Goal: Complete application form

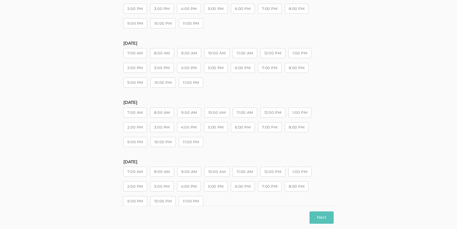
scroll to position [79, 0]
click at [212, 110] on button "10:00 AM" at bounding box center [216, 111] width 25 height 10
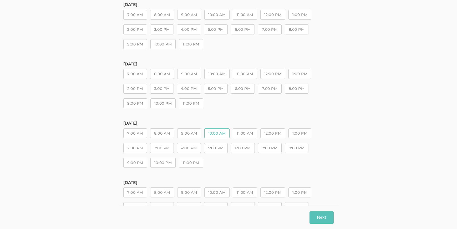
scroll to position [0, 0]
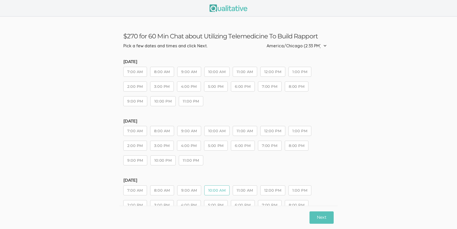
click at [322, 46] on select "Etc/GMT-14 (9:33 AM) Pacific/Kiritimati (9:33 AM) NZ-CHAT (9:18 AM) Pacific/[GE…" at bounding box center [297, 46] width 63 height 12
click at [314, 43] on select "Etc/GMT-14 (9:33 AM) Pacific/Kiritimati (9:33 AM) NZ-CHAT (9:18 AM) Pacific/[GE…" at bounding box center [297, 46] width 63 height 12
select select "CST6CDT"
click at [283, 40] on select "Etc/GMT-14 (9:33 AM) Pacific/Kiritimati (9:33 AM) NZ-CHAT (9:18 AM) Pacific/[GE…" at bounding box center [297, 46] width 63 height 12
click at [138, 89] on button "2:00 PM" at bounding box center [135, 86] width 24 height 10
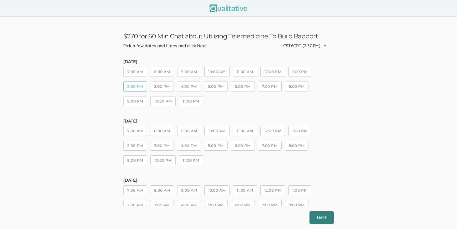
click at [322, 218] on button "Next" at bounding box center [321, 217] width 24 height 12
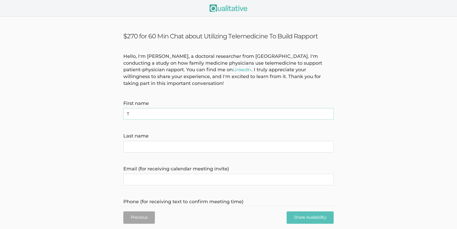
type name "[PERSON_NAME]"
type invite\) "[PERSON_NAME][EMAIL_ADDRESS][PERSON_NAME][DOMAIN_NAME]"
type time\) "9162072847"
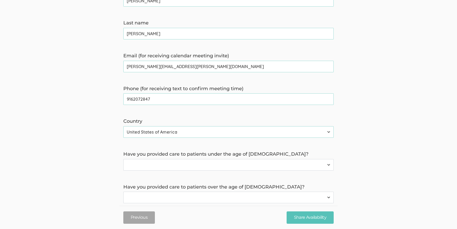
scroll to position [121, 0]
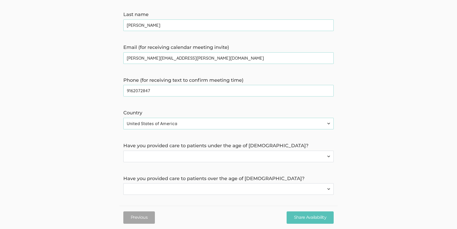
click at [190, 157] on select "Yes No" at bounding box center [228, 157] width 210 height 12
select select "0"
click at [123, 151] on select "Yes No" at bounding box center [228, 157] width 210 height 12
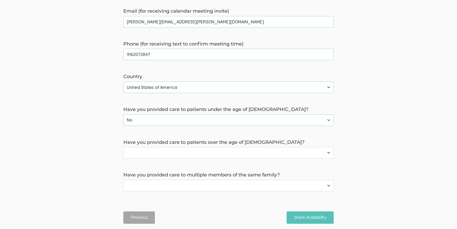
scroll to position [161, 0]
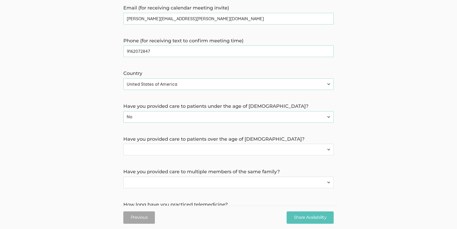
click at [189, 153] on select "Yes No" at bounding box center [228, 150] width 210 height 12
select select "1"
click at [123, 144] on select "Yes No" at bounding box center [228, 150] width 210 height 12
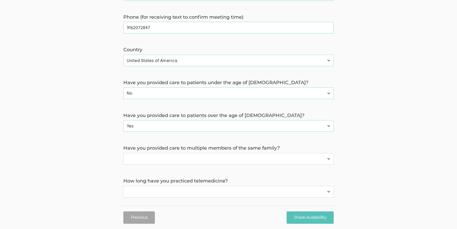
scroll to position [196, 0]
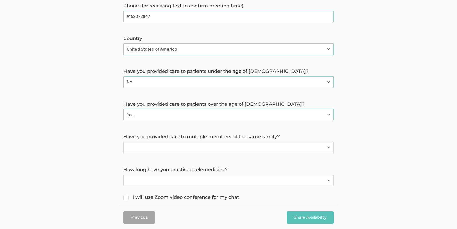
click at [189, 151] on select "Yes No" at bounding box center [228, 148] width 210 height 12
select select "0"
click at [123, 142] on select "Yes No" at bounding box center [228, 148] width 210 height 12
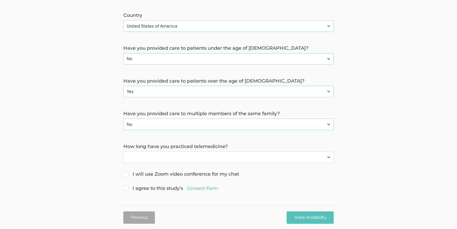
click at [185, 154] on select "Have not practiced telemedicine 1 Year 2 Years 3+ Years" at bounding box center [228, 157] width 210 height 12
select select "1"
click at [123, 151] on select "Have not practiced telemedicine 1 Year 2 Years 3+ Years" at bounding box center [228, 157] width 210 height 12
click at [126, 173] on input "I will use Zoom video conference for my chat" at bounding box center [124, 173] width 3 height 3
checkbox input "true"
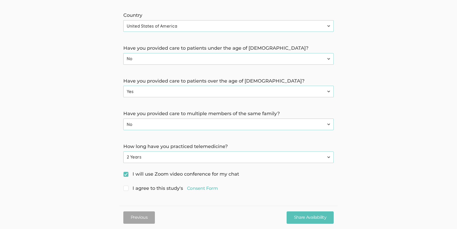
click at [124, 185] on span "I agree to this study's Consent Form" at bounding box center [170, 188] width 94 height 7
click at [124, 186] on input "I agree to this study's Consent Form" at bounding box center [124, 187] width 3 height 3
checkbox input "true"
click at [215, 159] on select "Have not practiced telemedicine 1 Year 2 Years 3+ Years" at bounding box center [228, 157] width 210 height 12
select select "2"
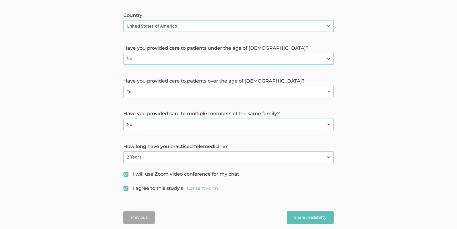
click at [123, 151] on select "Have not practiced telemedicine 1 Year 2 Years 3+ Years" at bounding box center [228, 157] width 210 height 12
click at [251, 157] on select "Have not practiced telemedicine 1 Year 2 Years 3+ Years" at bounding box center [228, 157] width 210 height 12
click at [299, 213] on input "Share Availability" at bounding box center [309, 217] width 47 height 12
